Goal: Transaction & Acquisition: Purchase product/service

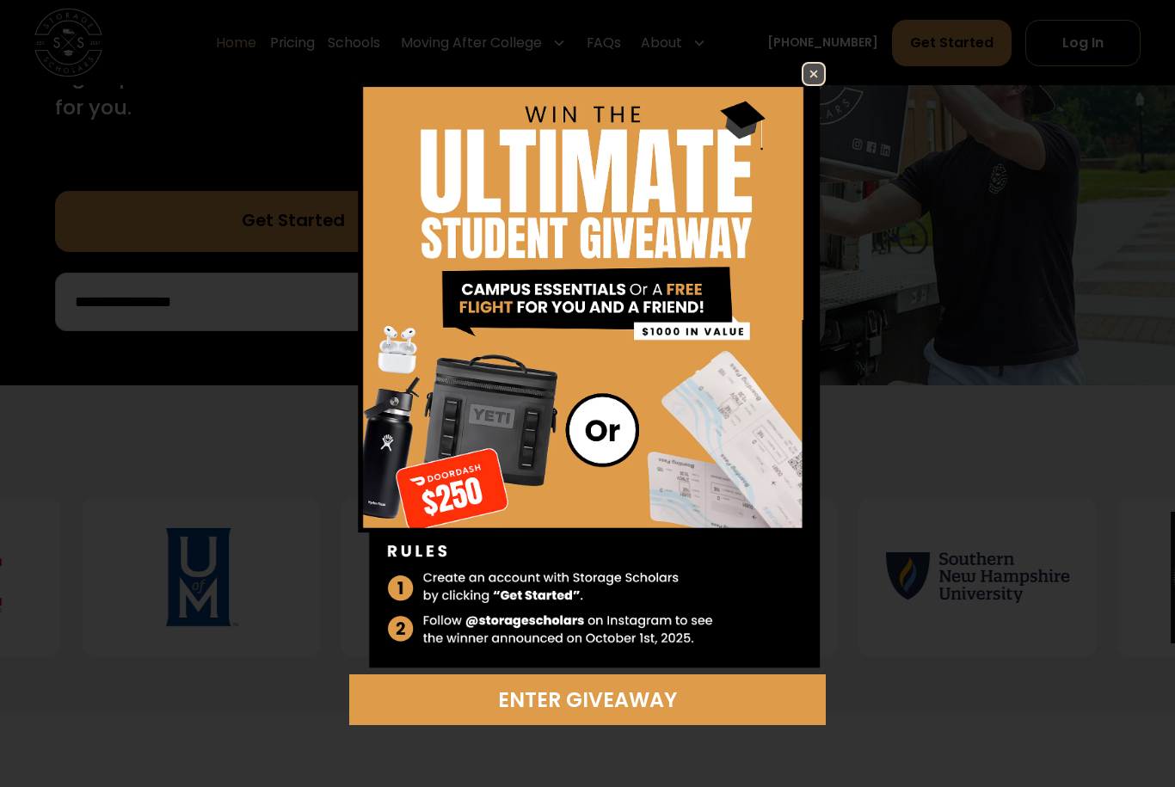
scroll to position [411, 0]
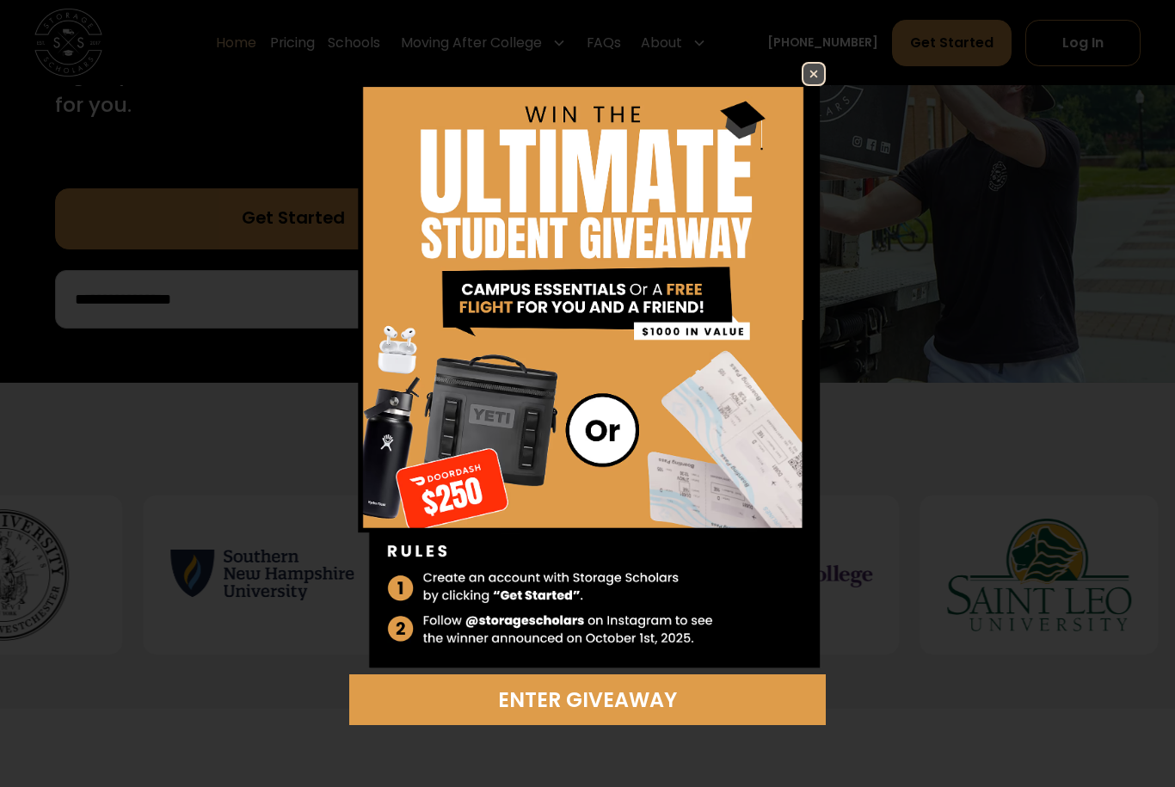
click at [818, 84] on img at bounding box center [814, 74] width 21 height 21
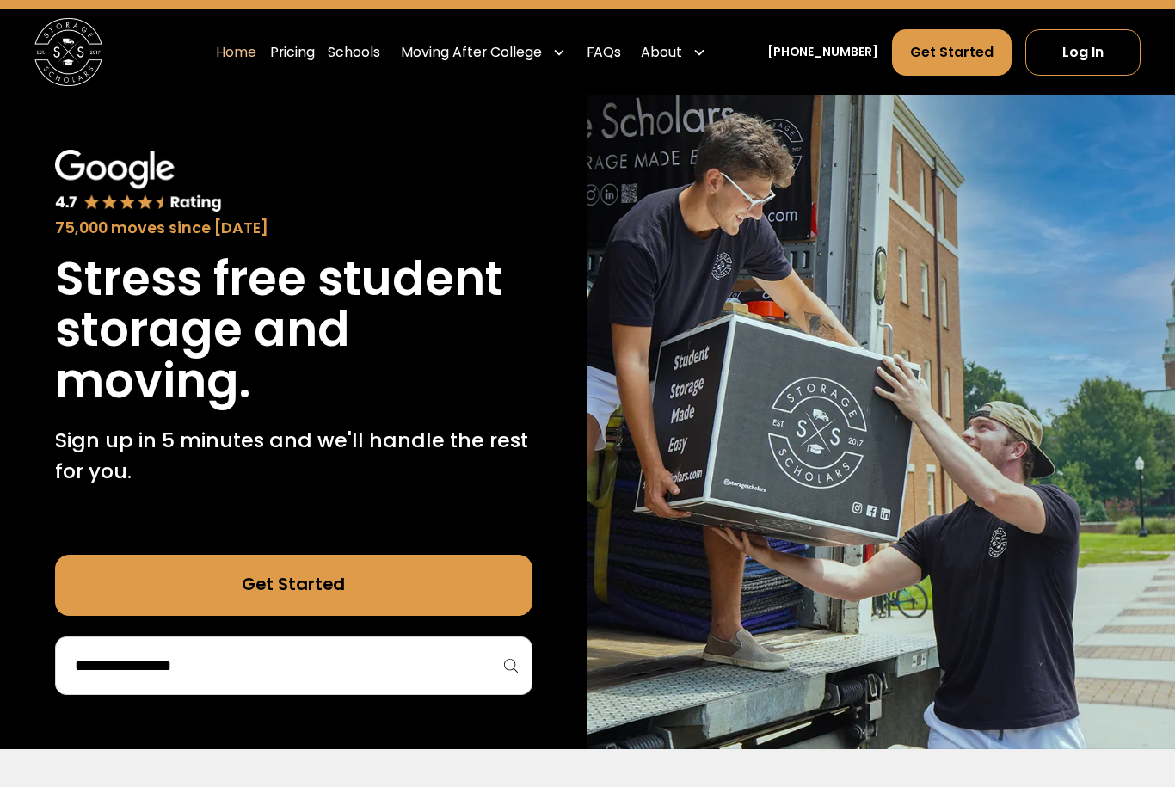
scroll to position [0, 0]
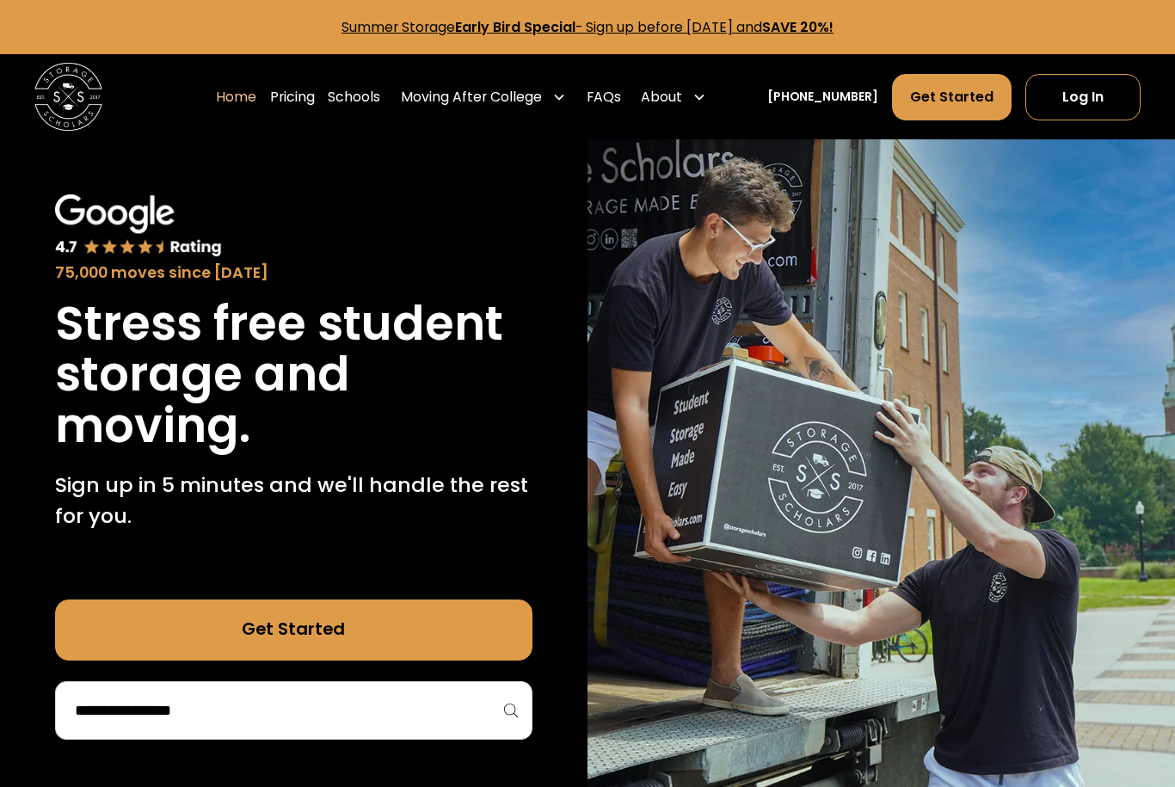
click at [380, 90] on link "Schools" at bounding box center [354, 96] width 52 height 47
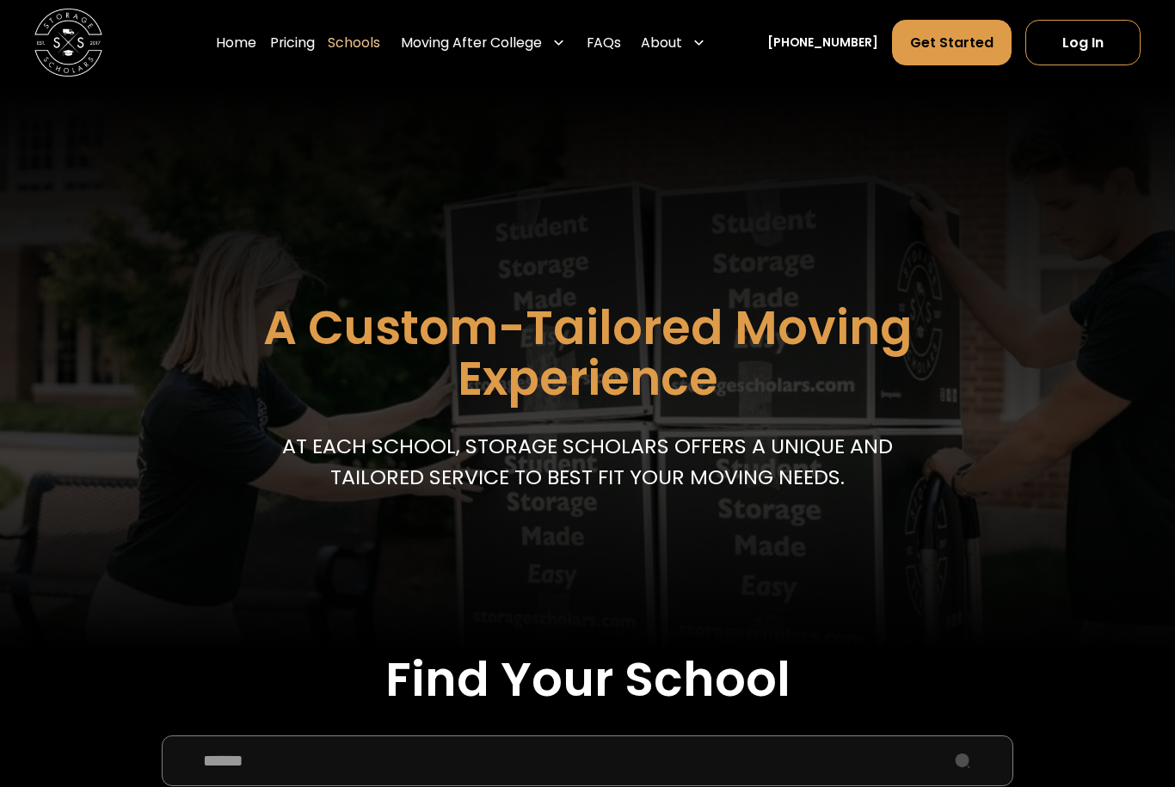
click at [823, 767] on input "School Select Form" at bounding box center [588, 761] width 852 height 51
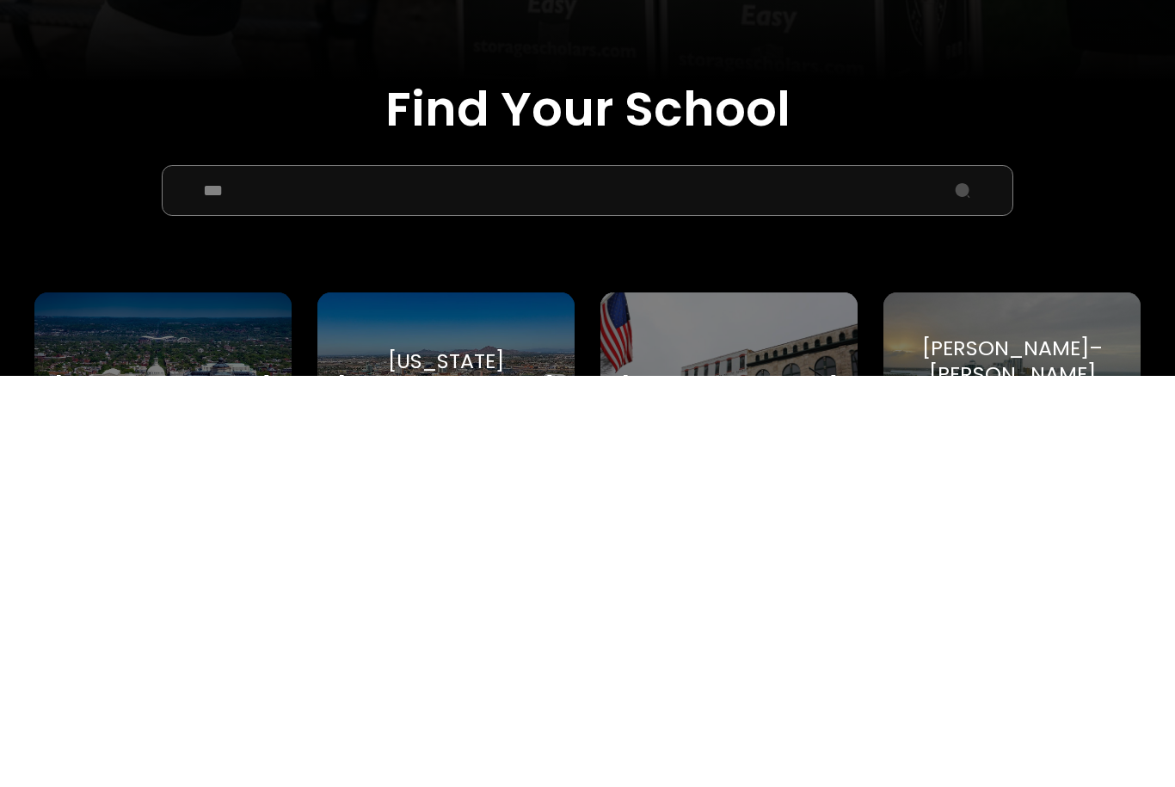
type input "***"
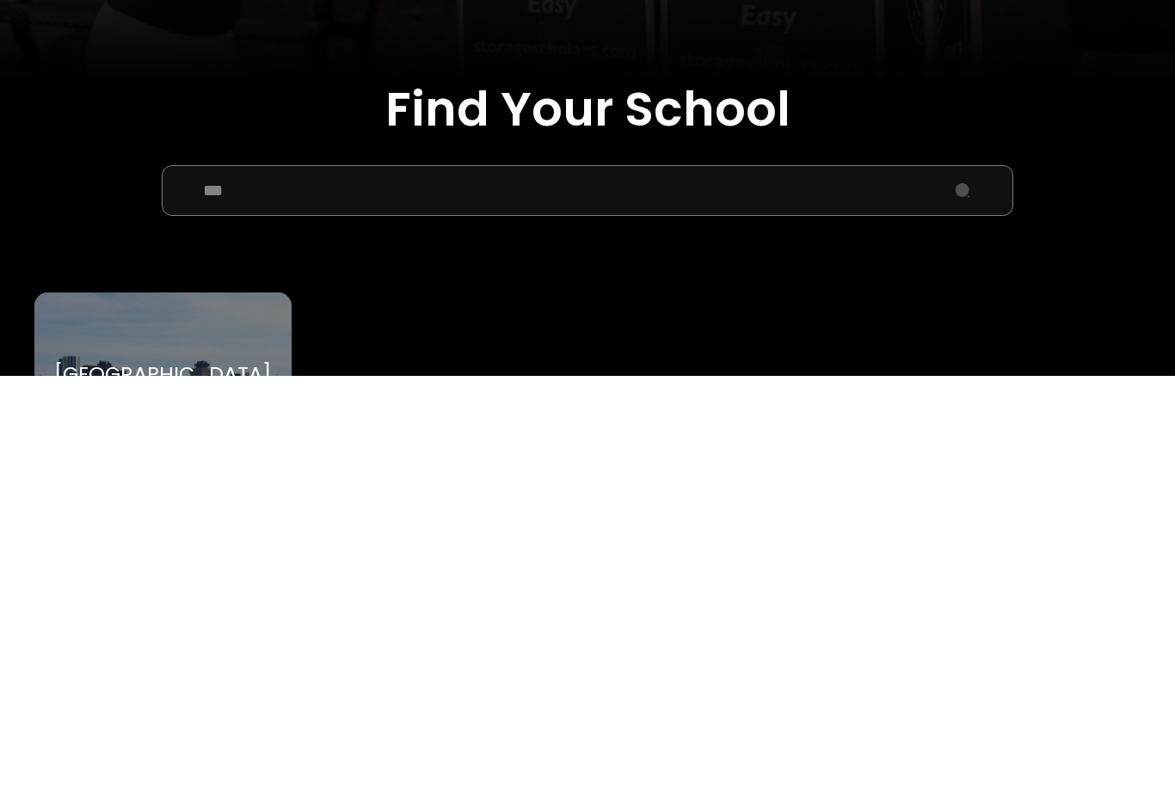
scroll to position [570, 0]
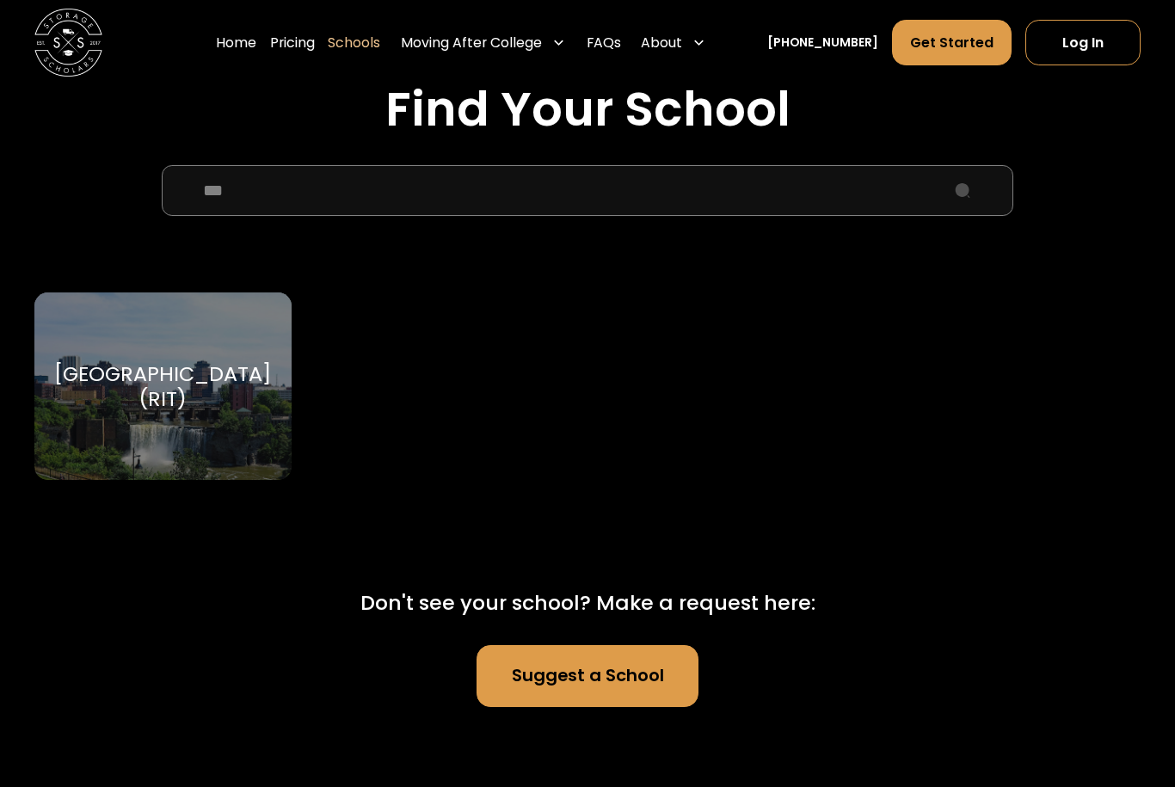
click at [169, 369] on div "[GEOGRAPHIC_DATA] (RIT)" at bounding box center [162, 386] width 217 height 51
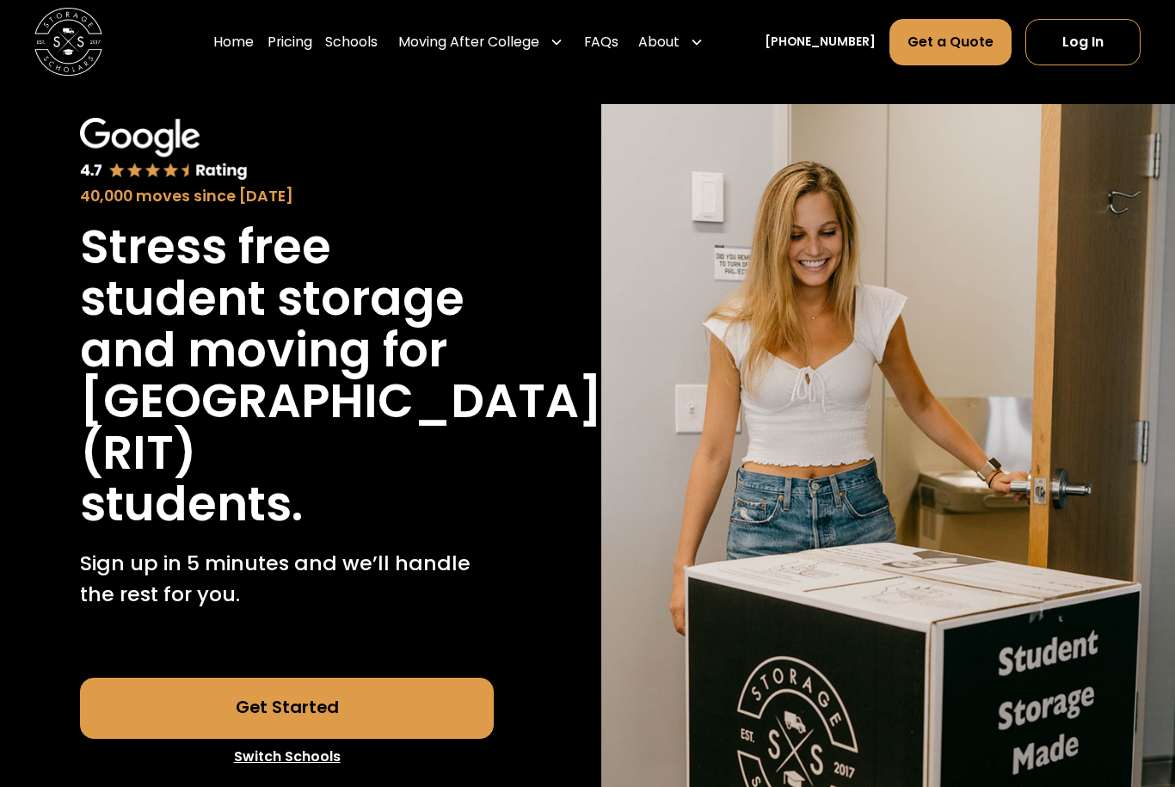
scroll to position [63, 0]
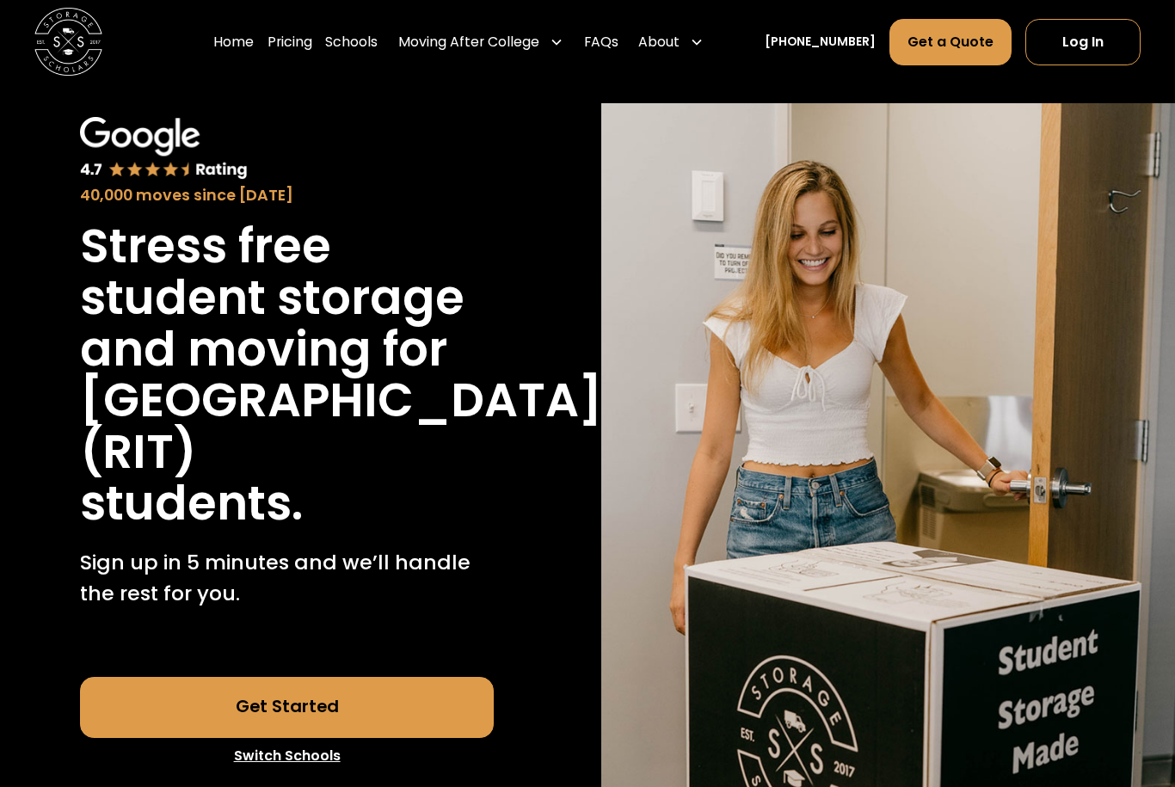
click at [337, 739] on link "Get Started" at bounding box center [286, 708] width 413 height 61
